Goal: Navigation & Orientation: Find specific page/section

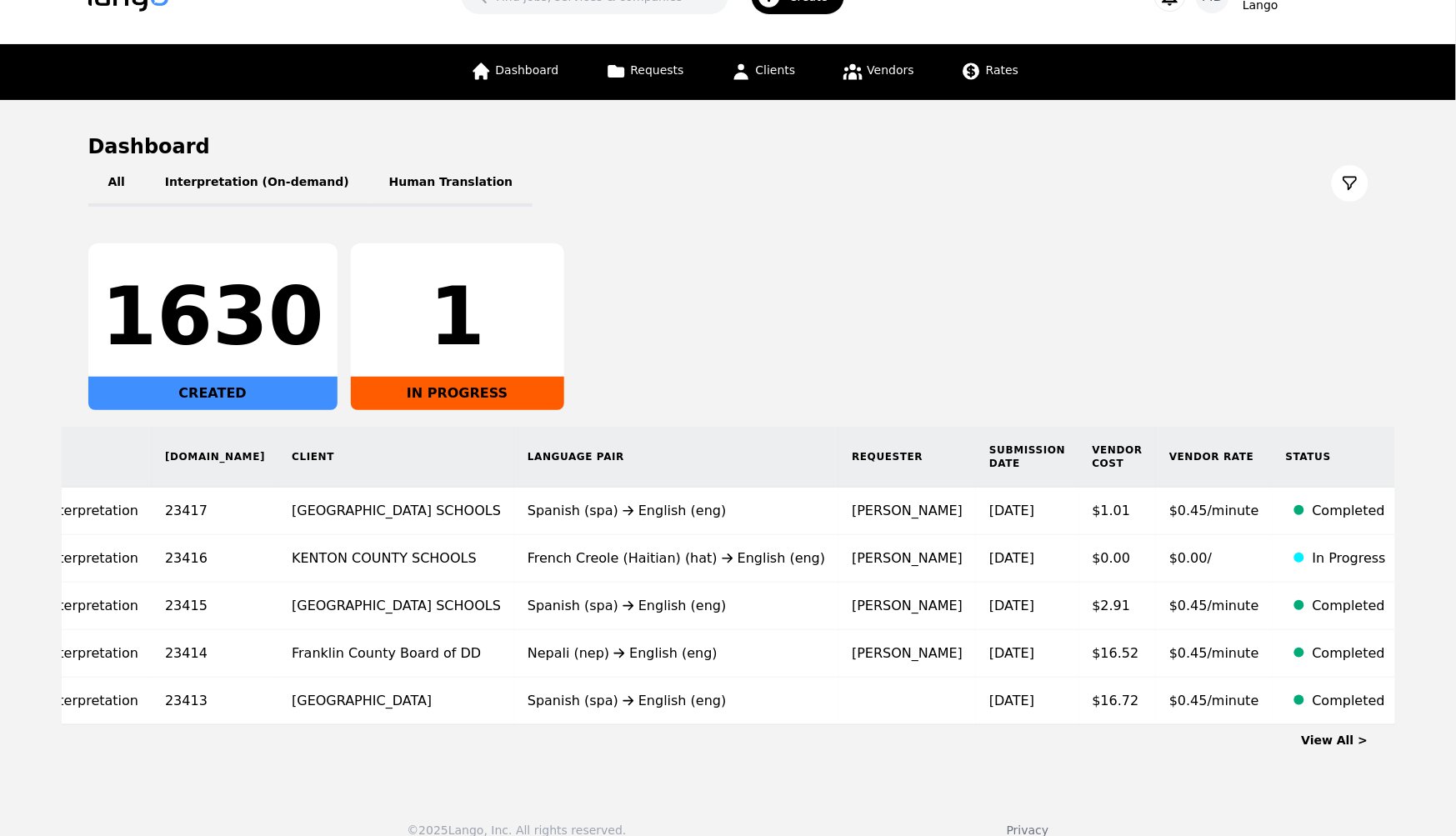
scroll to position [72, 0]
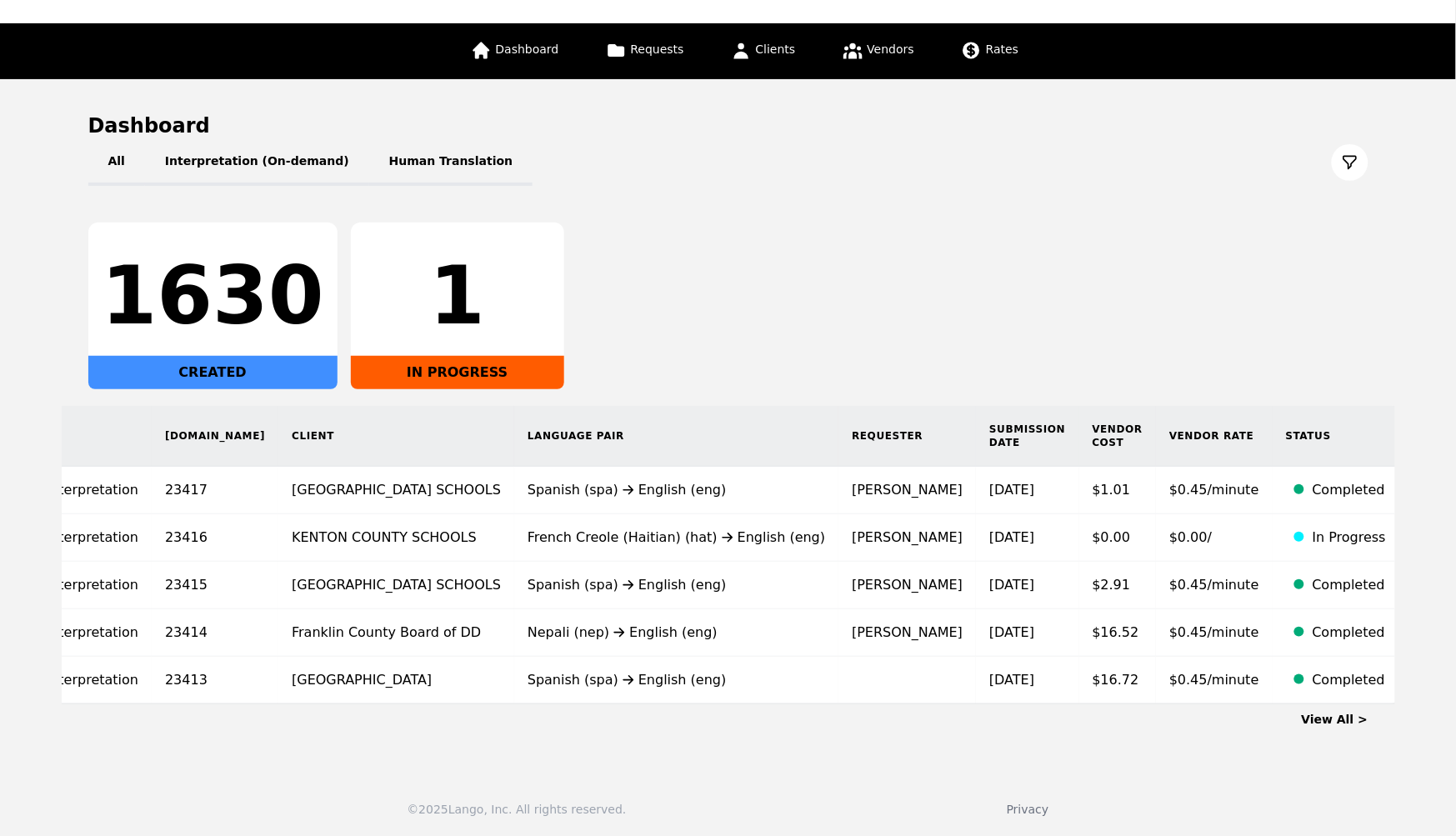
click at [1338, 716] on link "View All >" at bounding box center [1335, 718] width 67 height 13
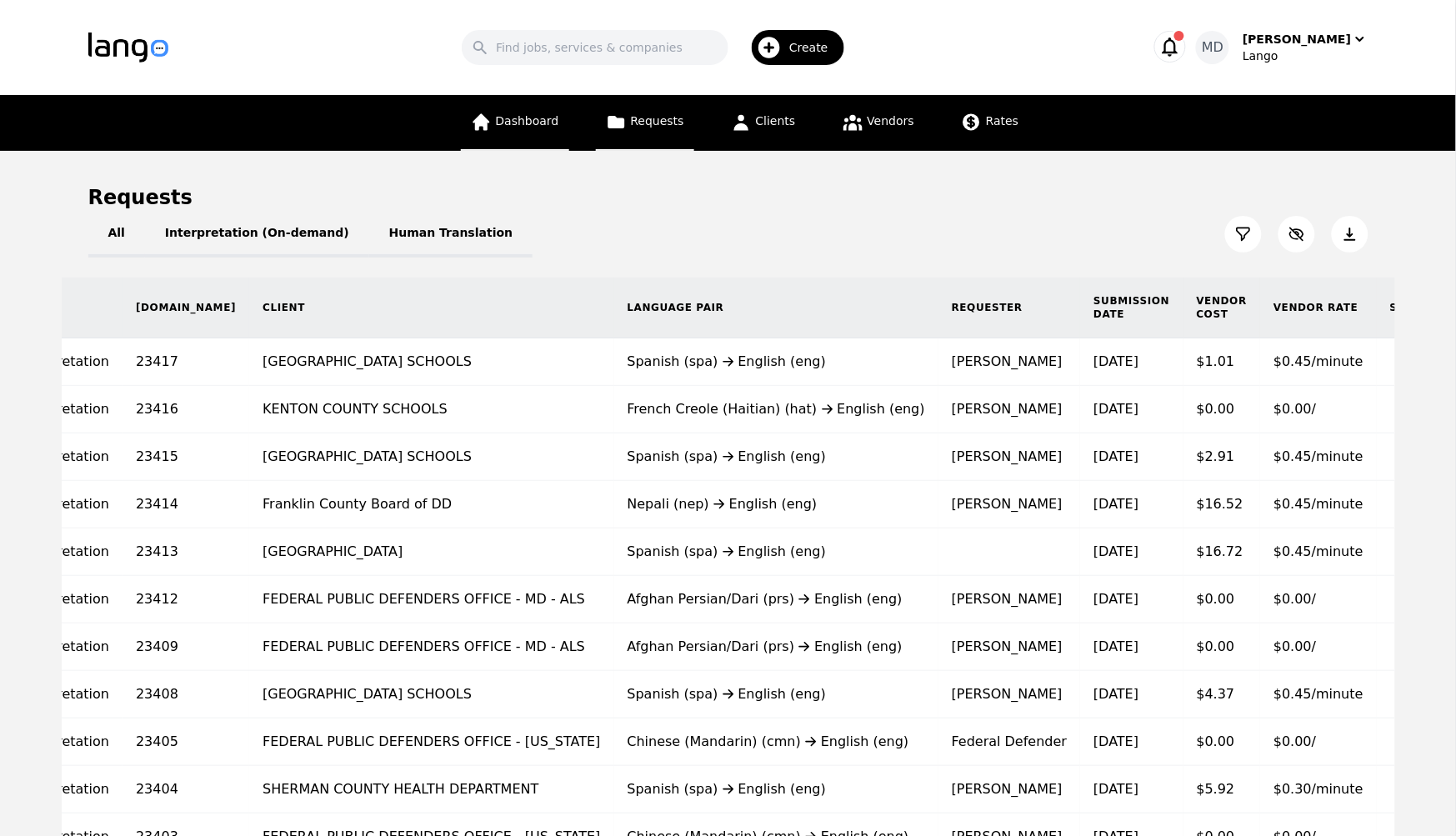
click at [547, 114] on span "Dashboard" at bounding box center [527, 120] width 63 height 13
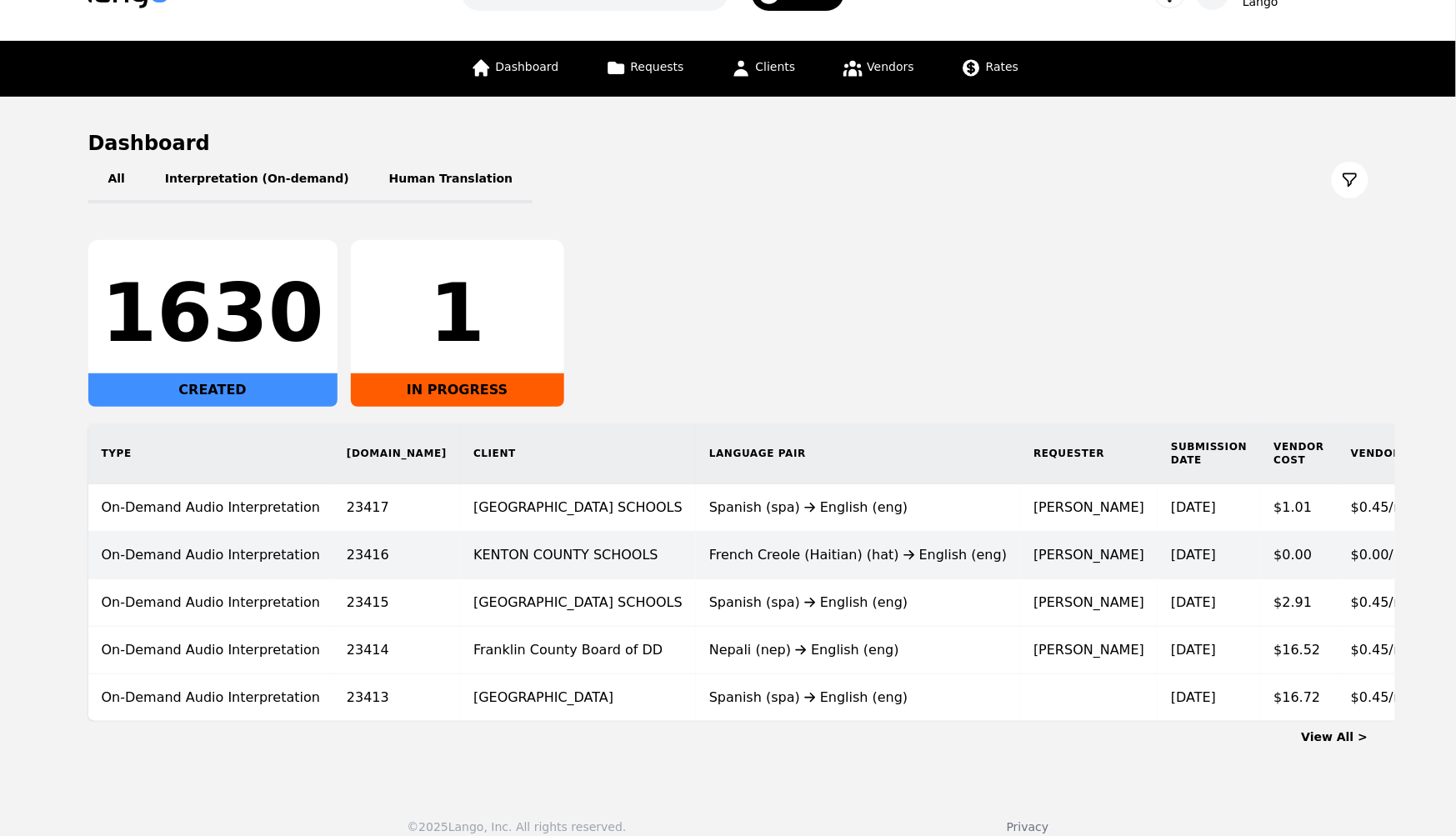
scroll to position [42, 0]
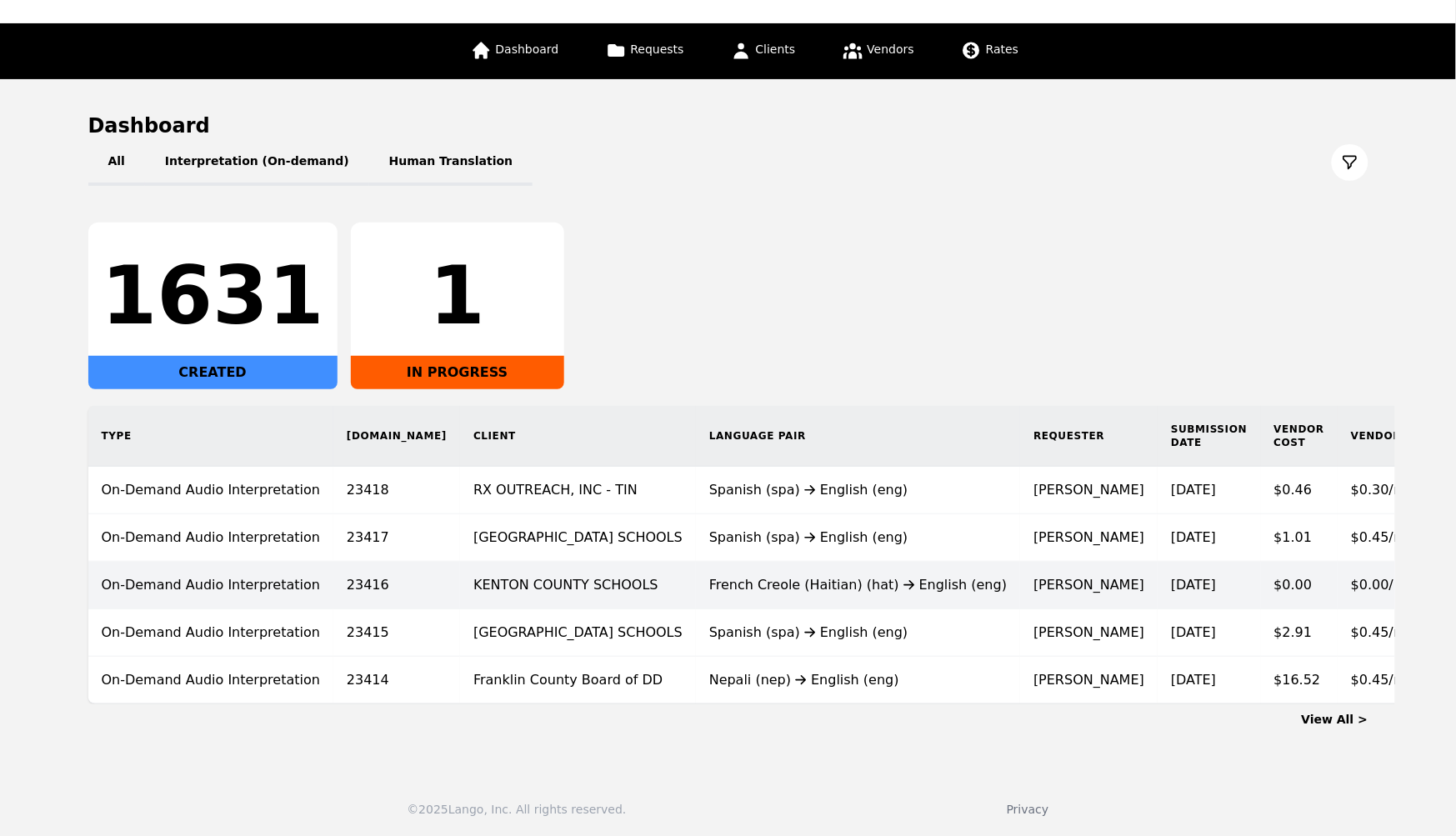
scroll to position [0, 88]
